Goal: Information Seeking & Learning: Check status

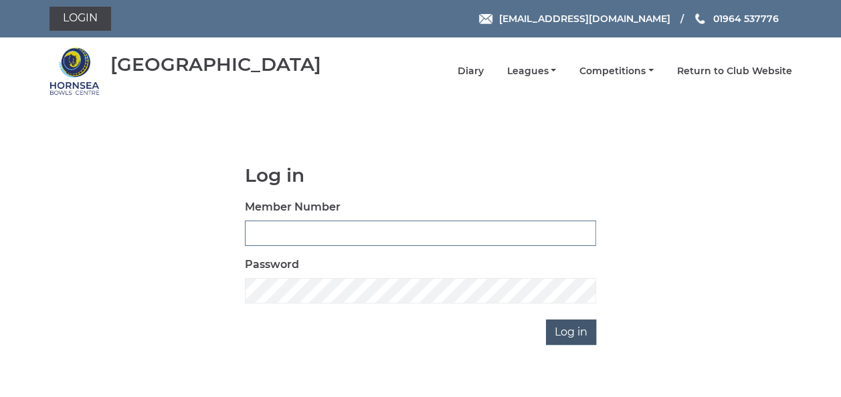
type input "0837"
click at [567, 330] on input "Log in" at bounding box center [571, 332] width 50 height 25
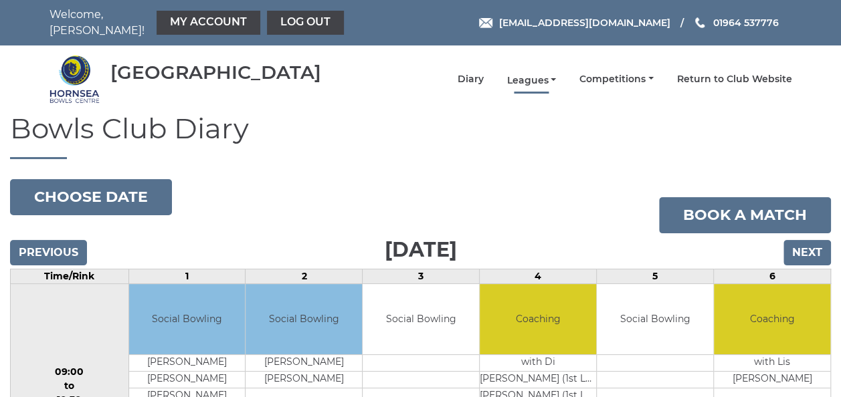
click at [532, 74] on link "Leagues" at bounding box center [530, 80] width 49 height 13
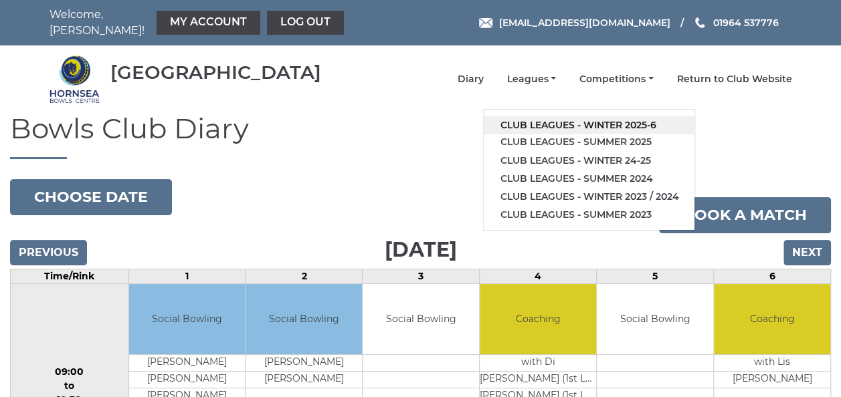
click at [553, 118] on link "Club leagues - Winter 2025-6" at bounding box center [588, 125] width 211 height 18
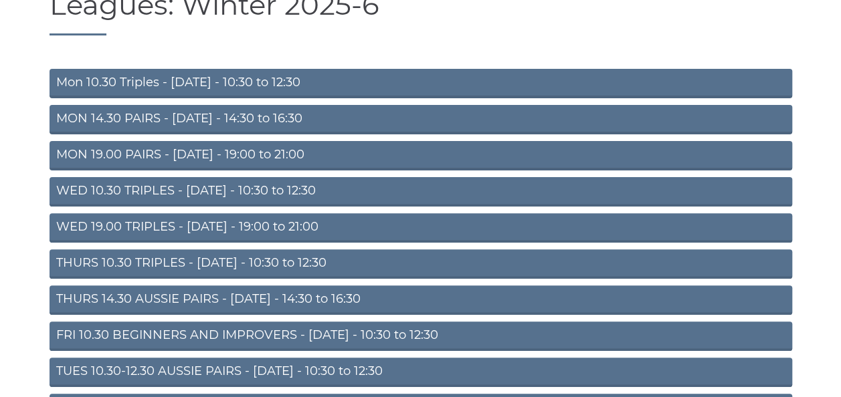
scroll to position [134, 0]
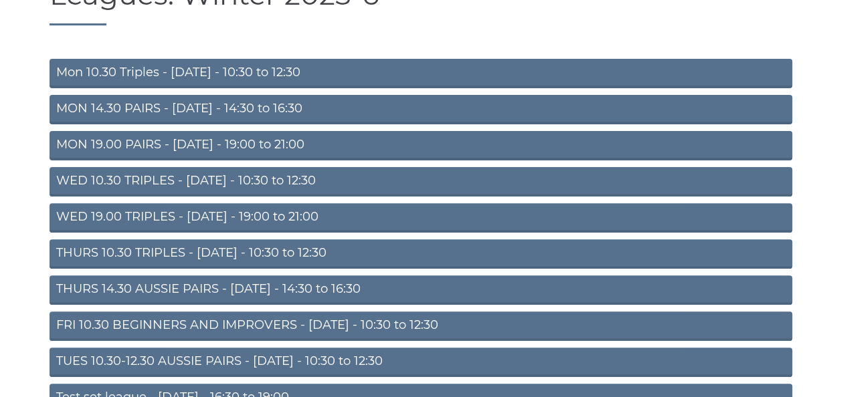
click at [139, 136] on link "MON 19.00 PAIRS - [DATE] - 19:00 to 21:00" at bounding box center [420, 145] width 742 height 29
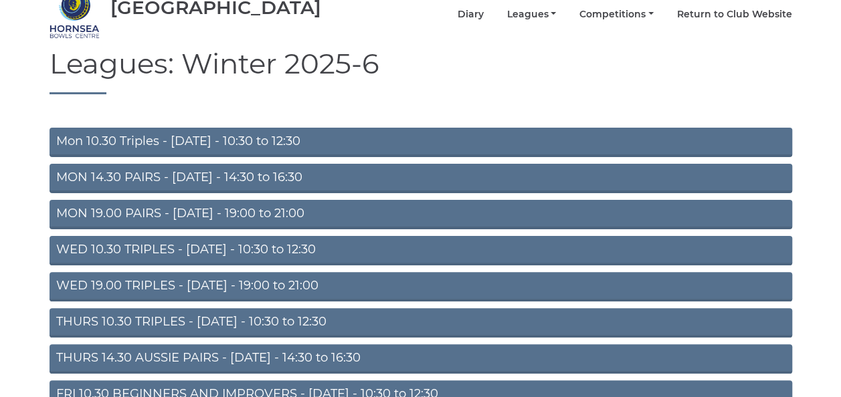
scroll to position [134, 0]
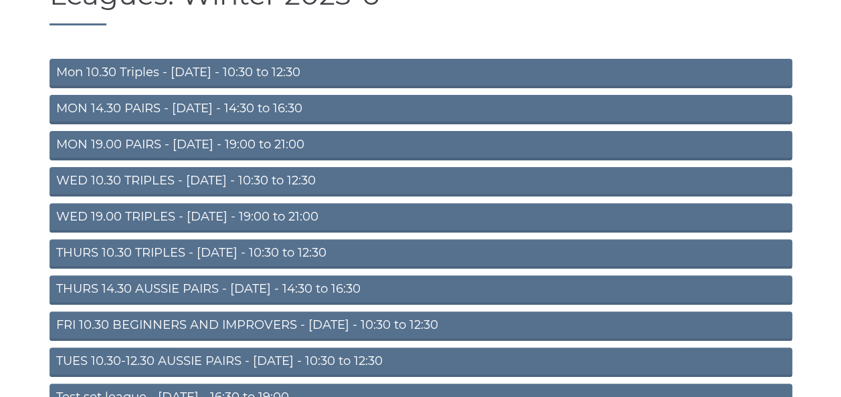
click at [207, 350] on link "TUES 10.30-12.30 AUSSIE PAIRS - Tuesday - 10:30 to 12:30" at bounding box center [420, 362] width 742 height 29
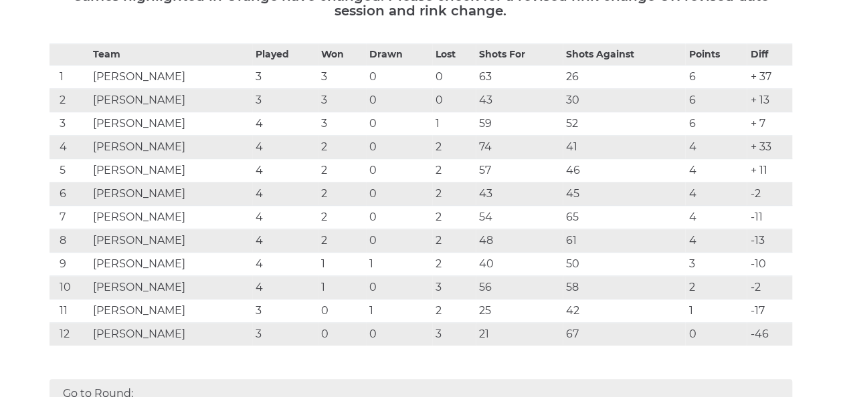
scroll to position [267, 0]
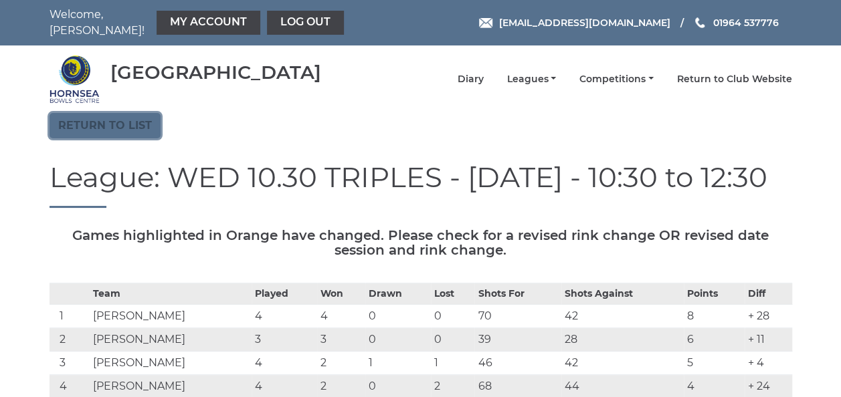
click at [98, 119] on link "Return to list" at bounding box center [104, 125] width 111 height 25
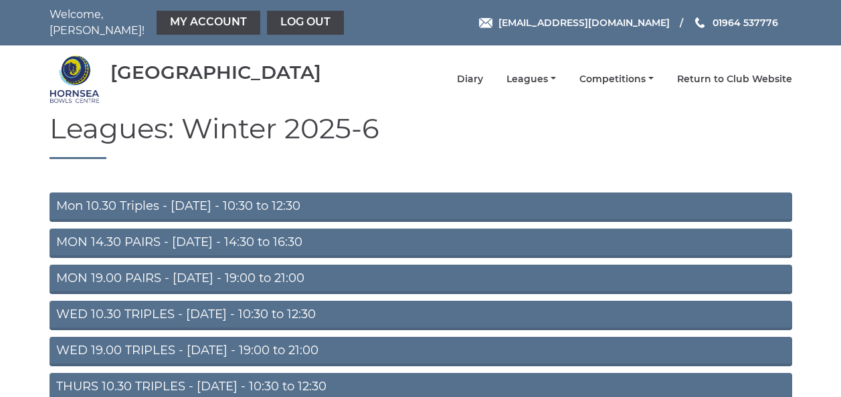
scroll to position [134, 0]
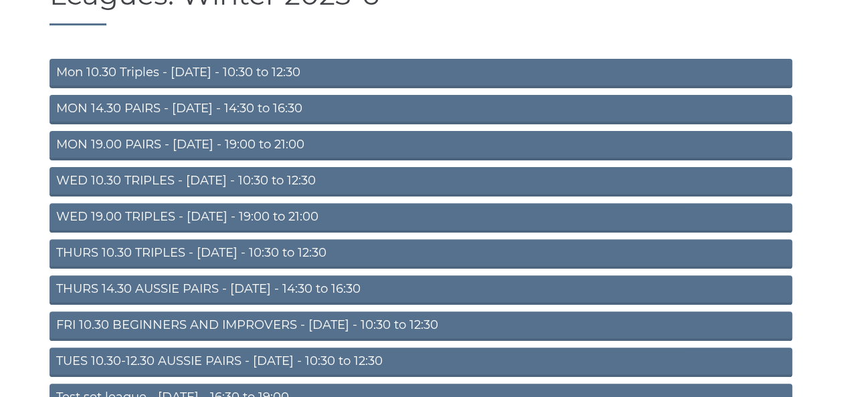
click at [138, 136] on link "MON 19.00 PAIRS - Monday - 19:00 to 21:00" at bounding box center [420, 145] width 742 height 29
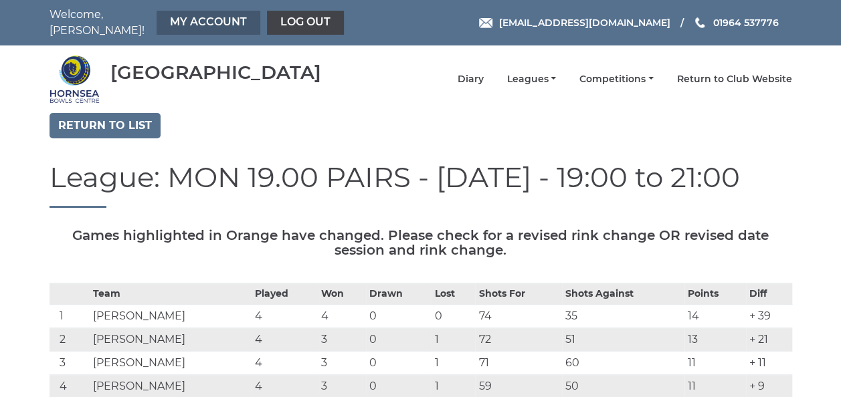
click at [189, 20] on link "My Account" at bounding box center [208, 23] width 104 height 24
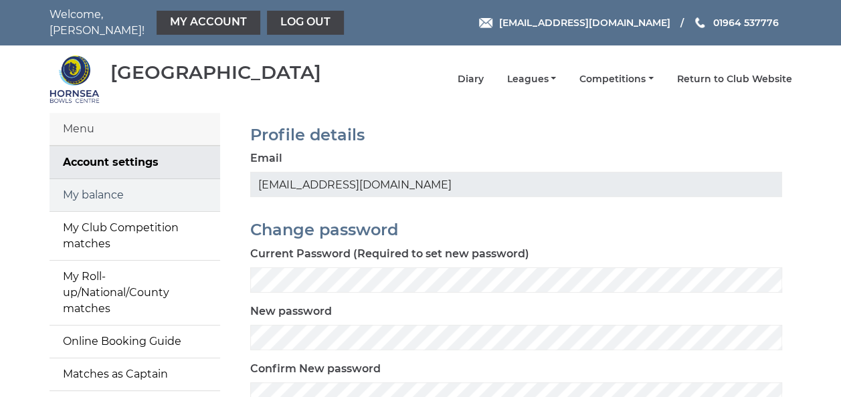
click at [135, 189] on link "My balance" at bounding box center [134, 195] width 171 height 32
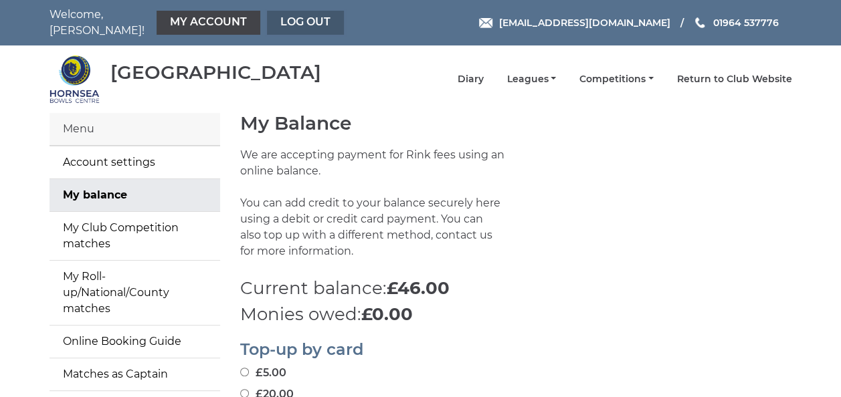
click at [291, 16] on link "Log out" at bounding box center [305, 23] width 77 height 24
